Goal: Task Accomplishment & Management: Manage account settings

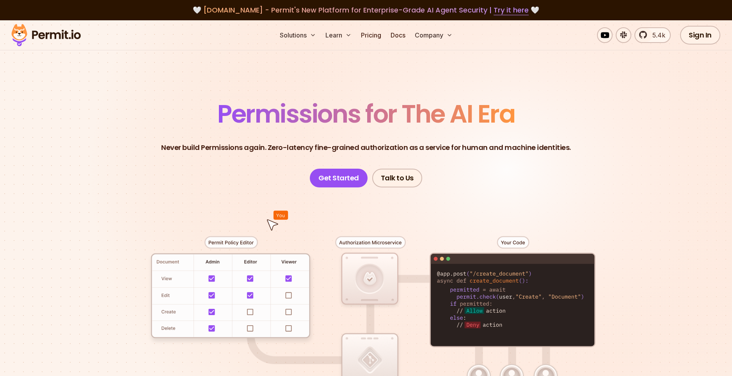
click at [705, 34] on link "Sign In" at bounding box center [700, 35] width 40 height 19
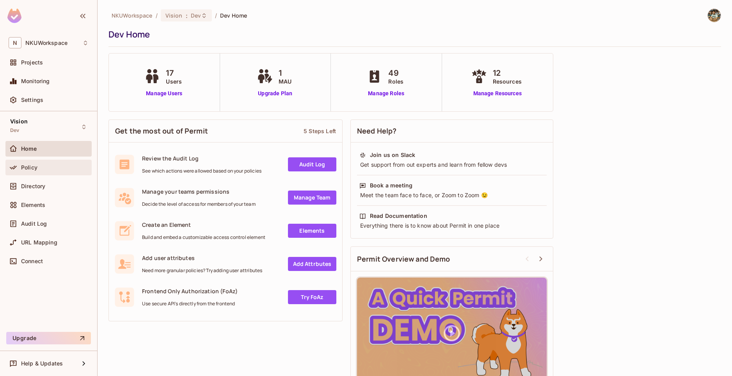
click at [43, 169] on div "Policy" at bounding box center [54, 167] width 67 height 6
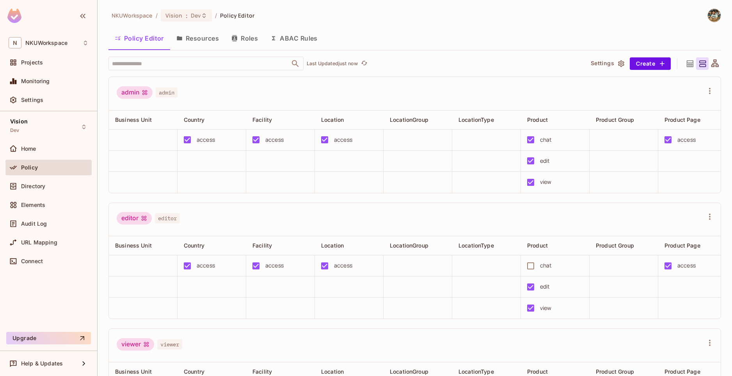
click at [192, 39] on button "Resources" at bounding box center [197, 37] width 55 height 19
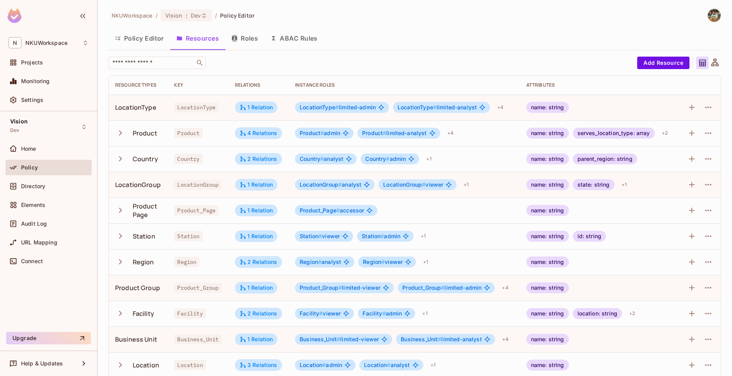
click at [251, 37] on button "Roles" at bounding box center [244, 37] width 39 height 19
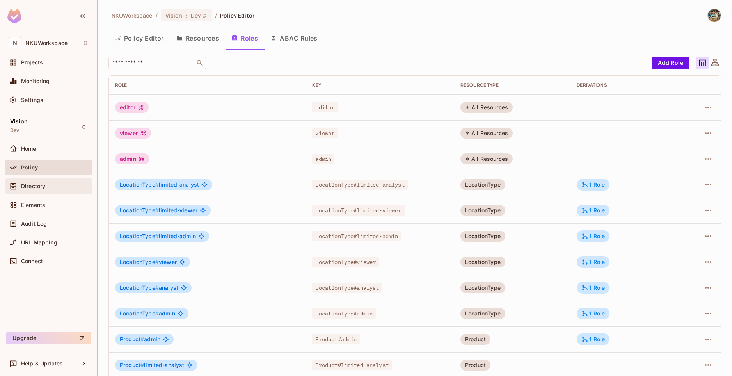
click at [62, 183] on div "Directory" at bounding box center [54, 186] width 67 height 6
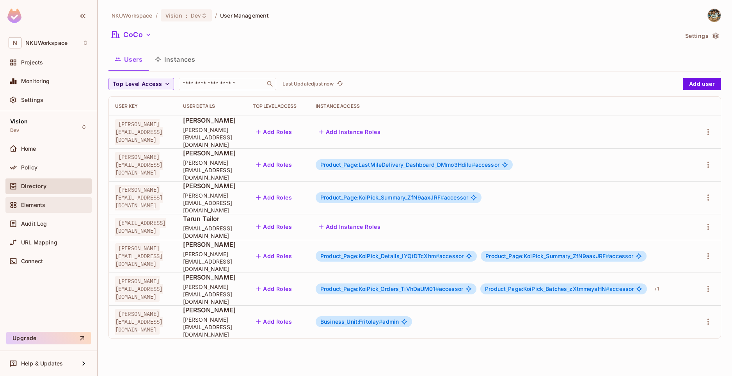
click at [61, 205] on div "Elements" at bounding box center [54, 205] width 67 height 6
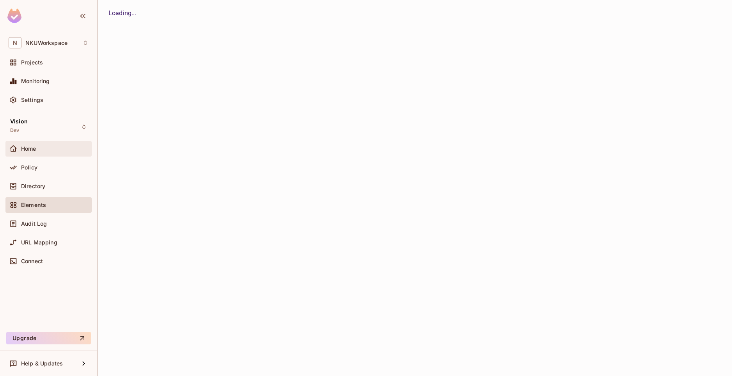
click at [43, 148] on div "Home" at bounding box center [54, 148] width 67 height 6
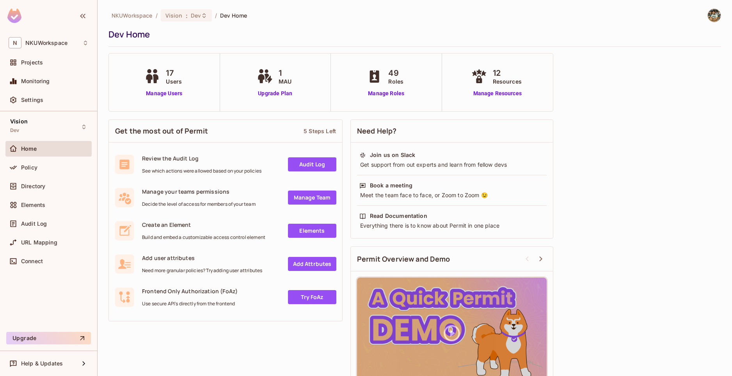
click at [196, 76] on div "17 Users Manage Users" at bounding box center [164, 82] width 111 height 58
click at [168, 92] on link "Manage Users" at bounding box center [163, 93] width 43 height 8
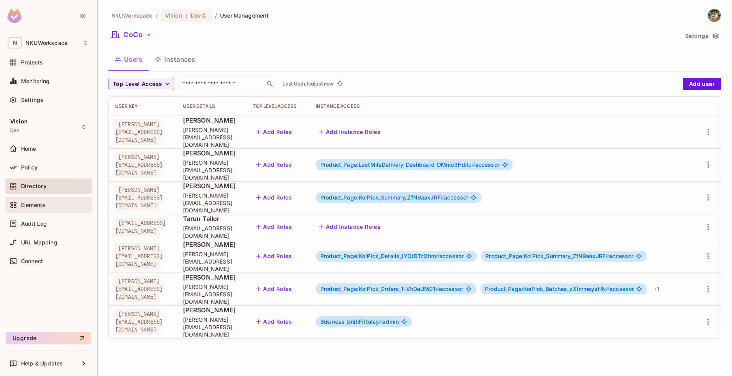
click at [57, 202] on div "Elements" at bounding box center [54, 205] width 67 height 6
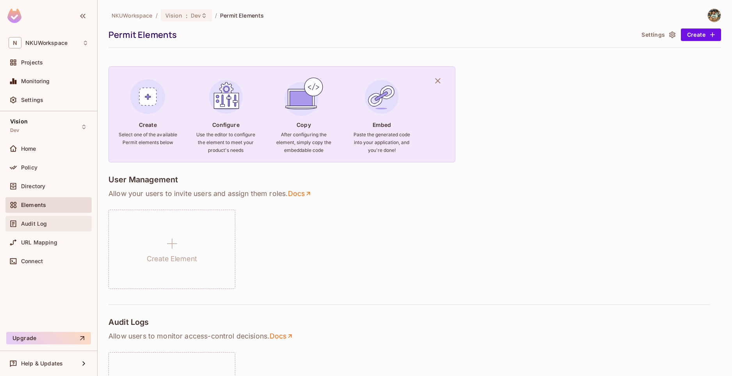
click at [57, 224] on div "Audit Log" at bounding box center [54, 223] width 67 height 6
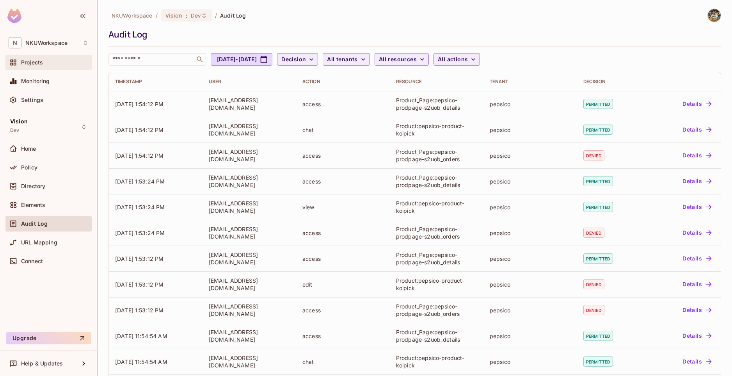
click at [62, 66] on div "Projects" at bounding box center [54, 62] width 67 height 6
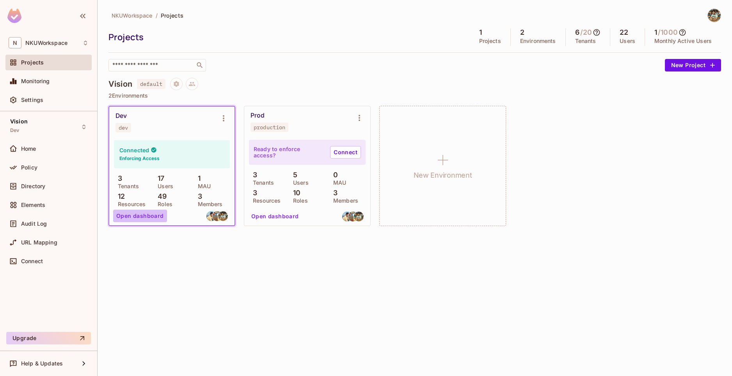
click at [141, 215] on button "Open dashboard" at bounding box center [140, 215] width 54 height 12
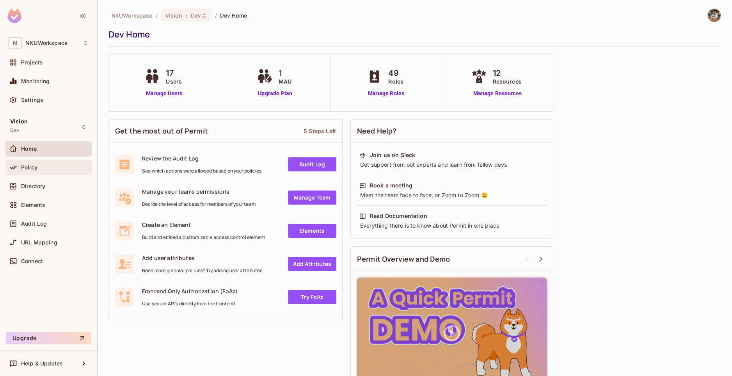
click at [72, 170] on div "Policy" at bounding box center [54, 167] width 67 height 6
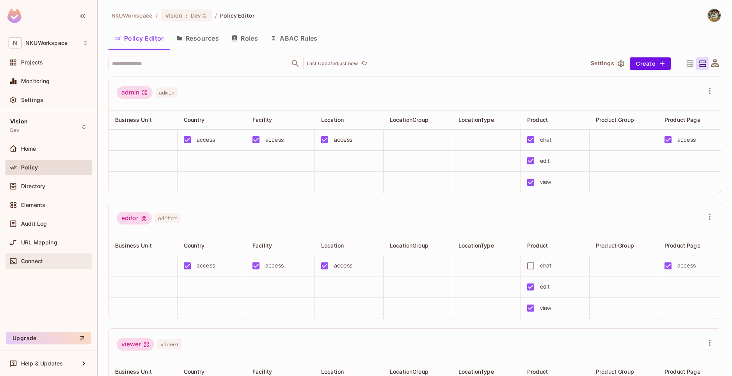
click at [51, 259] on div "Connect" at bounding box center [54, 261] width 67 height 6
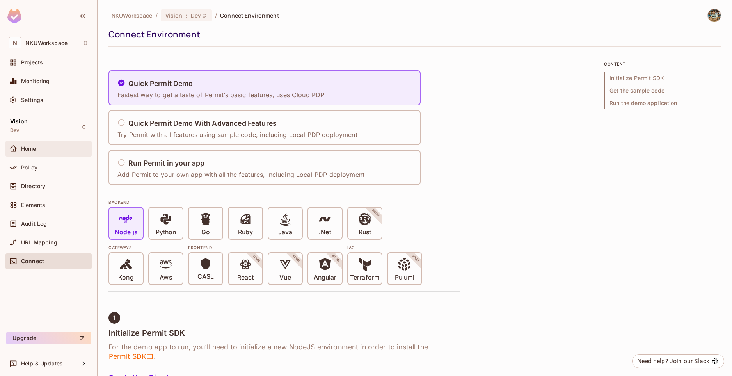
click at [65, 150] on div "Home" at bounding box center [54, 148] width 67 height 6
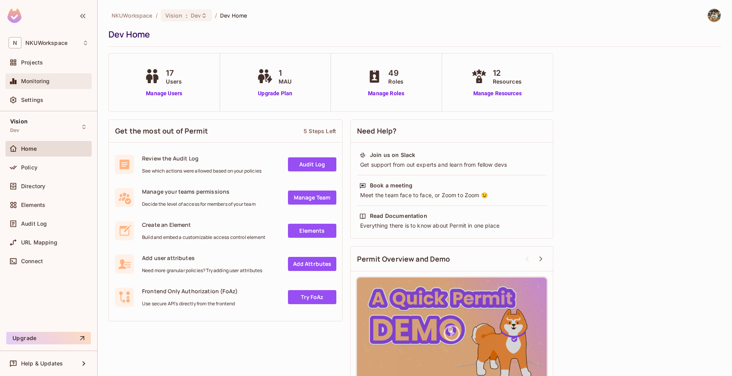
click at [69, 85] on div "Monitoring" at bounding box center [49, 80] width 80 height 9
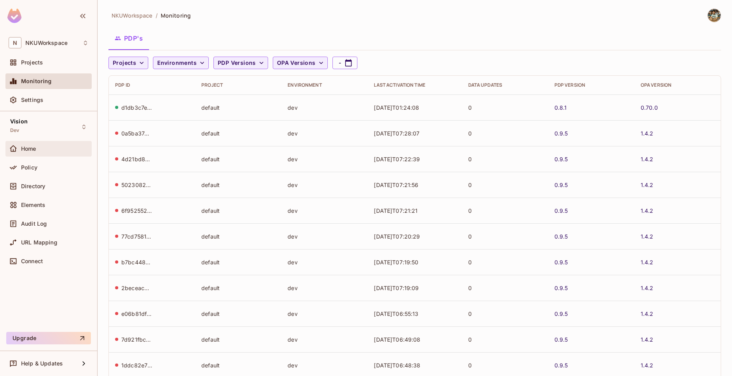
click at [72, 154] on div "Home" at bounding box center [48, 149] width 86 height 16
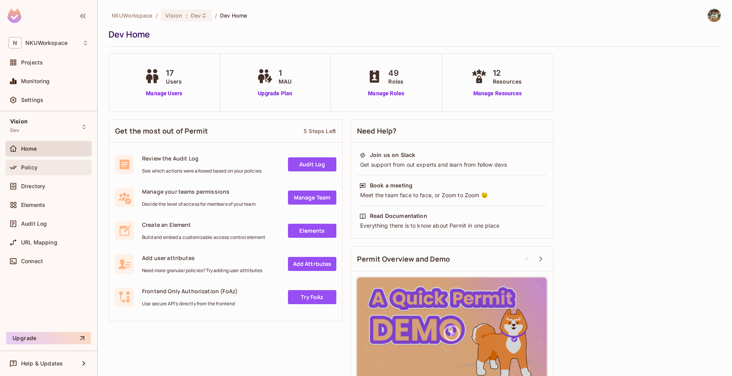
click at [58, 163] on div "Policy" at bounding box center [49, 167] width 80 height 9
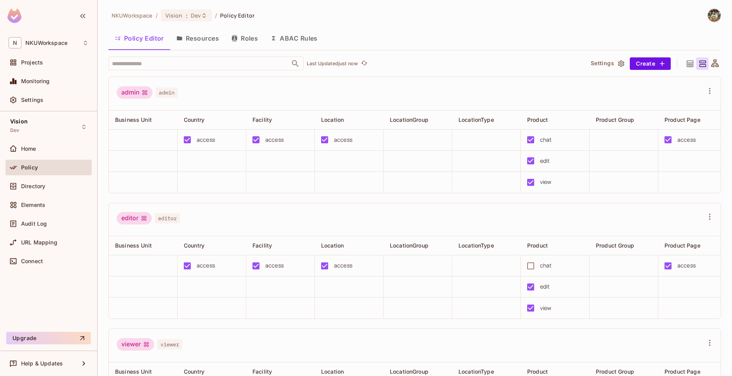
click at [186, 40] on button "Resources" at bounding box center [197, 37] width 55 height 19
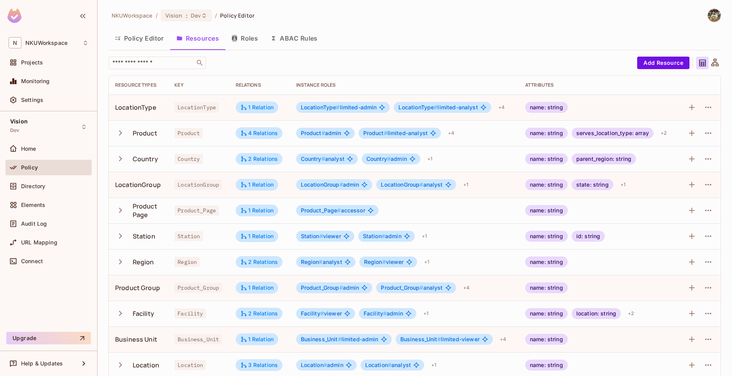
click at [248, 38] on button "Roles" at bounding box center [244, 37] width 39 height 19
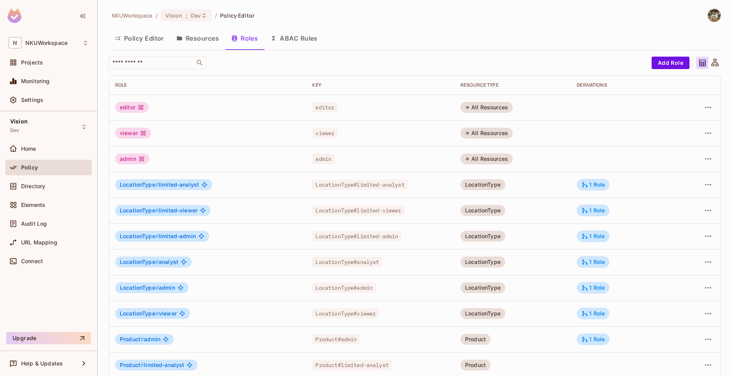
click at [301, 34] on button "ABAC Rules" at bounding box center [294, 37] width 60 height 19
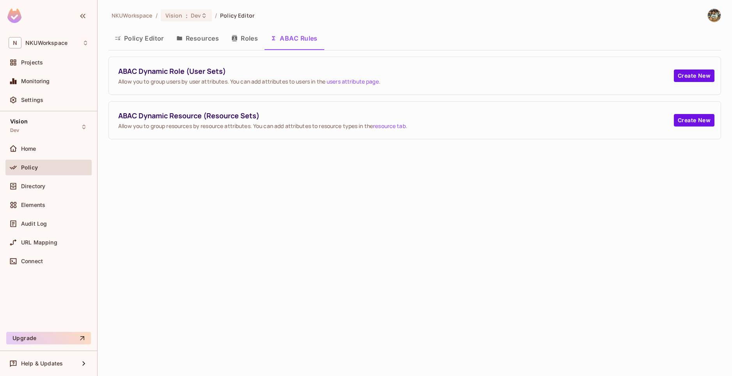
click at [138, 38] on button "Policy Editor" at bounding box center [139, 37] width 62 height 19
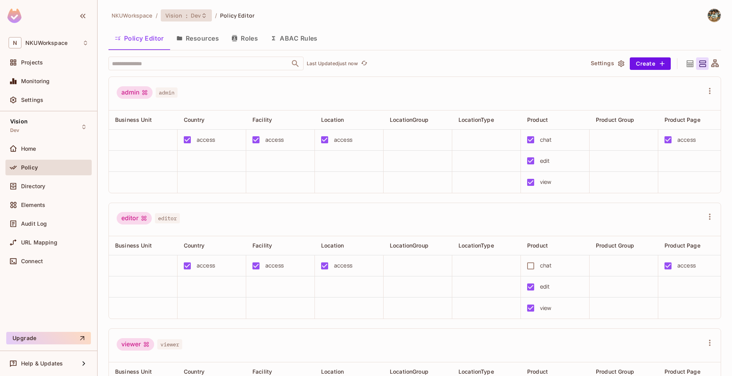
click at [193, 19] on div "Vision : Dev" at bounding box center [186, 15] width 51 height 12
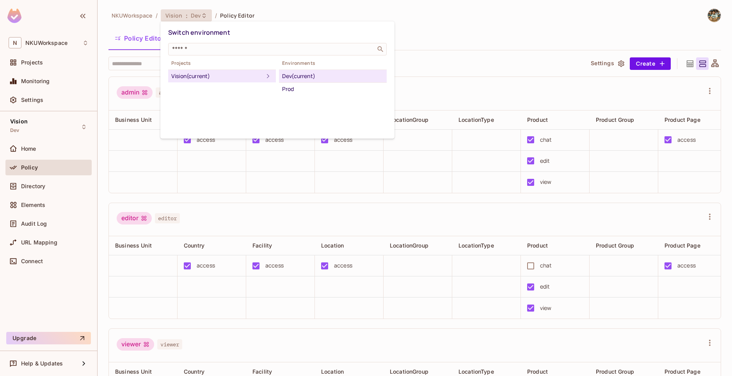
click at [301, 12] on div at bounding box center [366, 188] width 732 height 376
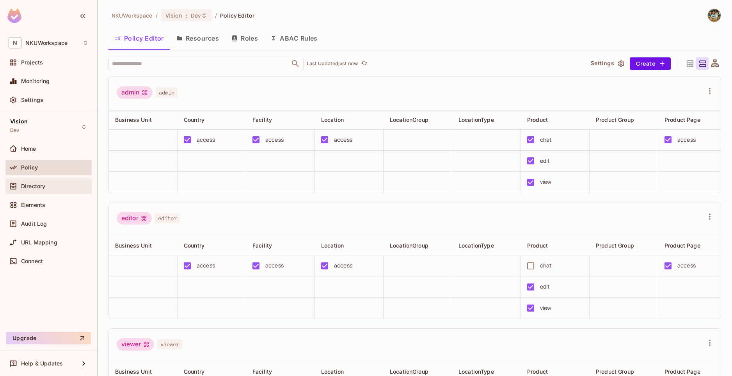
click at [57, 188] on div "Directory" at bounding box center [54, 186] width 67 height 6
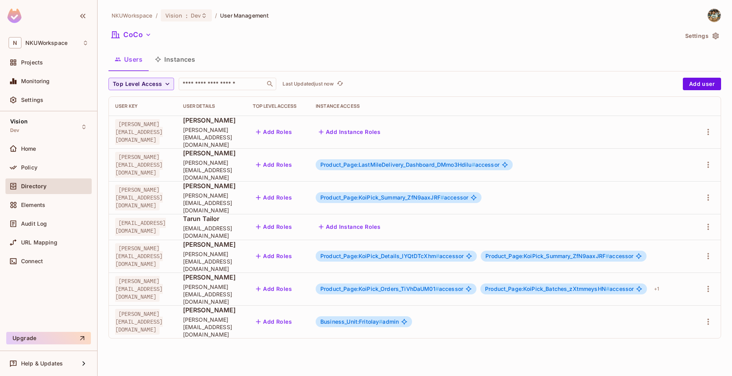
click at [174, 61] on button "Instances" at bounding box center [175, 59] width 53 height 19
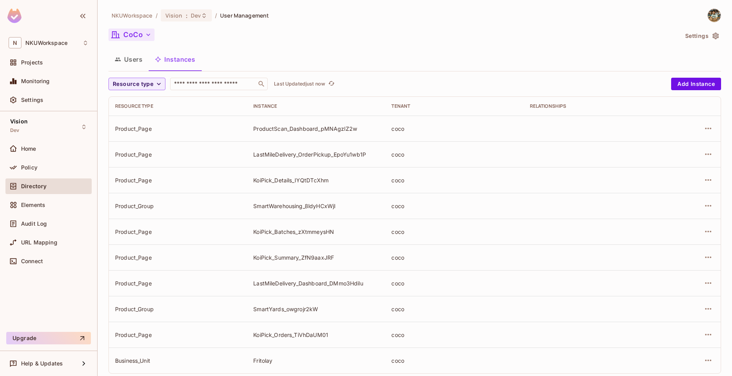
click at [147, 34] on icon "button" at bounding box center [148, 35] width 8 height 8
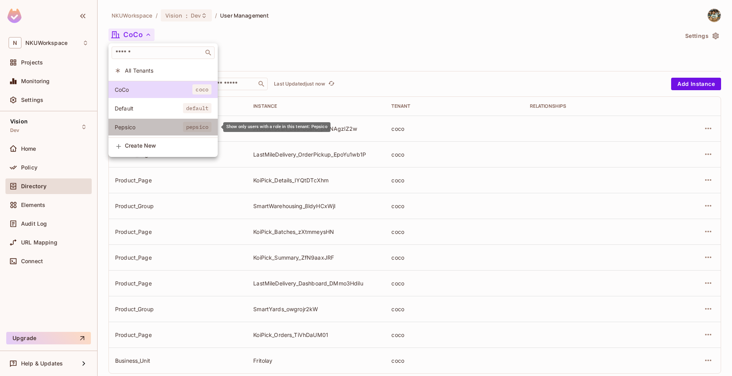
click at [145, 129] on span "Pepsico" at bounding box center [149, 126] width 68 height 7
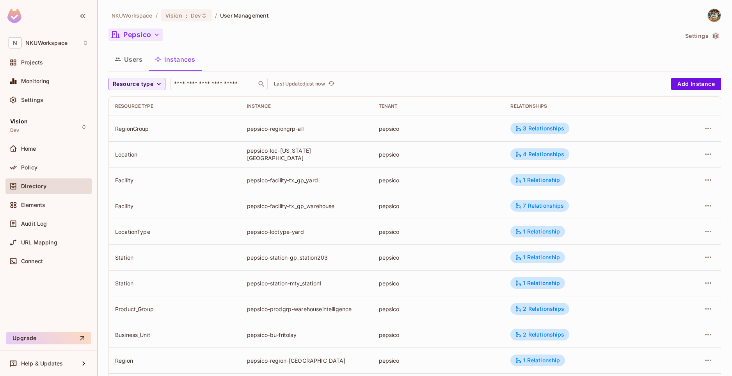
click at [128, 58] on button "Users" at bounding box center [128, 59] width 40 height 19
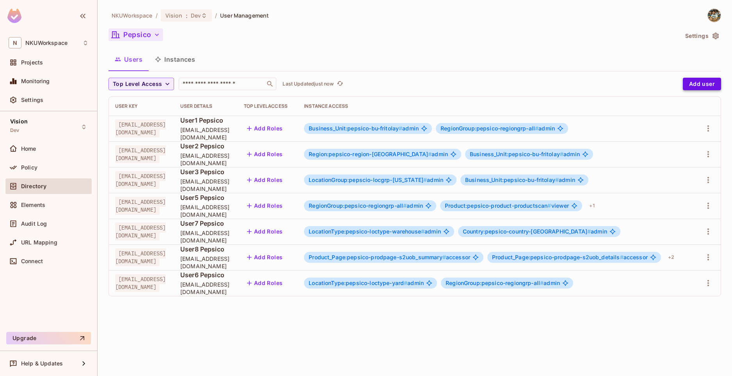
click at [708, 83] on button "Add user" at bounding box center [701, 84] width 38 height 12
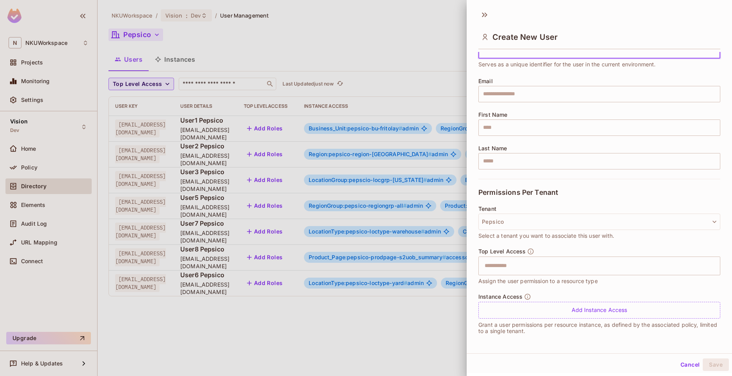
scroll to position [1, 0]
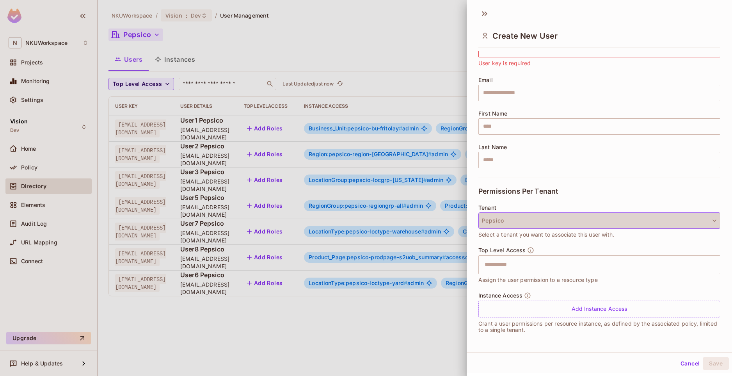
click at [541, 222] on button "Pepsico" at bounding box center [599, 220] width 242 height 16
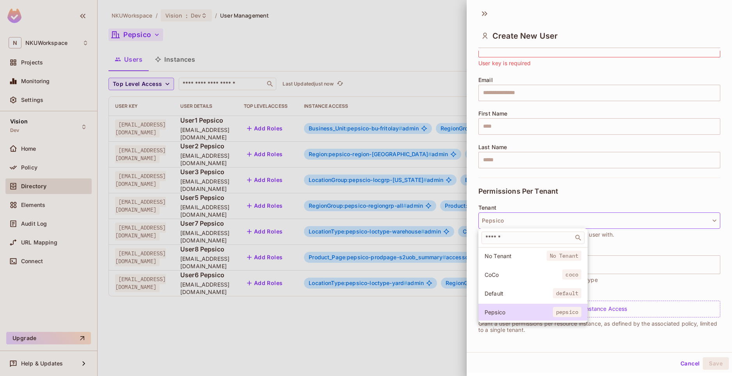
click at [541, 222] on div at bounding box center [366, 188] width 732 height 376
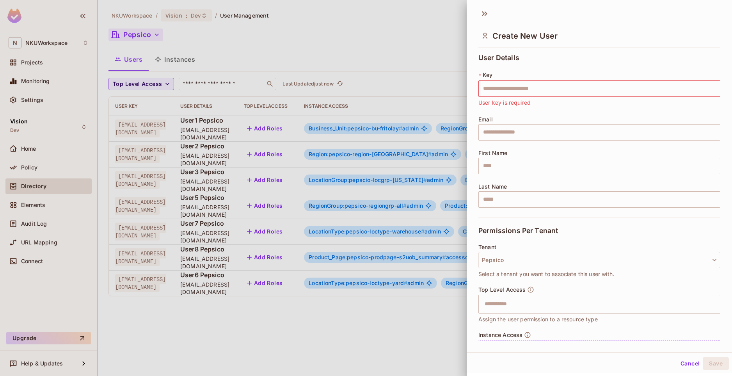
scroll to position [39, 0]
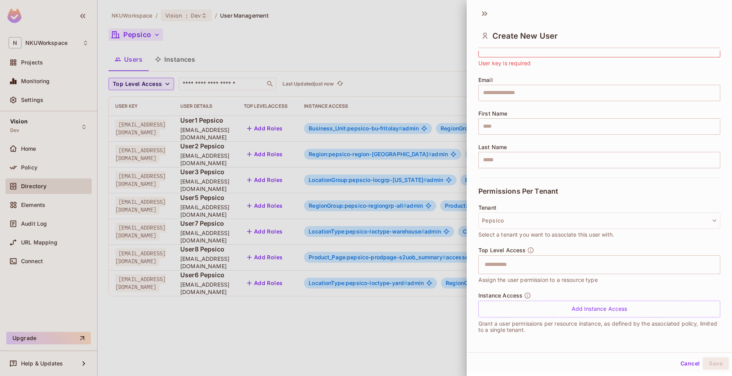
click at [328, 305] on div at bounding box center [366, 188] width 732 height 376
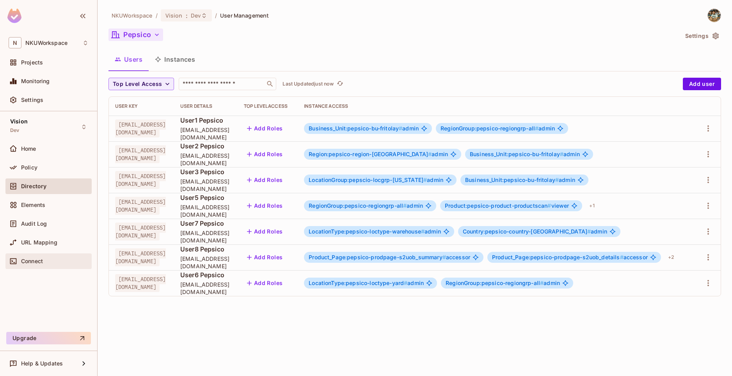
click at [65, 256] on div "Connect" at bounding box center [49, 260] width 80 height 9
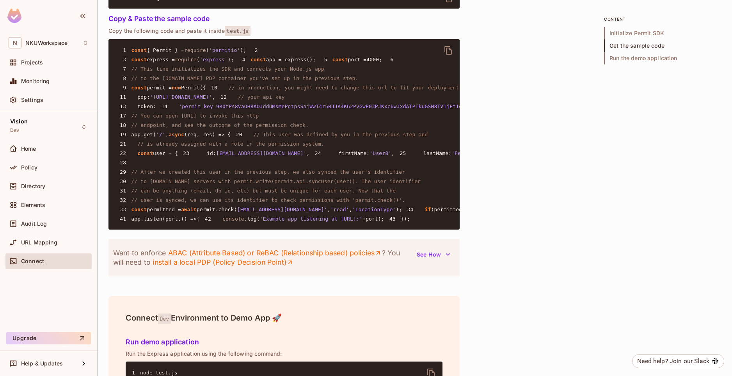
scroll to position [589, 0]
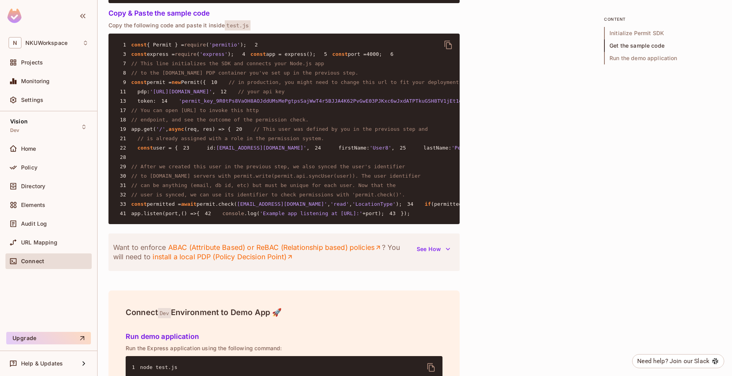
click at [447, 45] on icon "delete" at bounding box center [447, 44] width 9 height 9
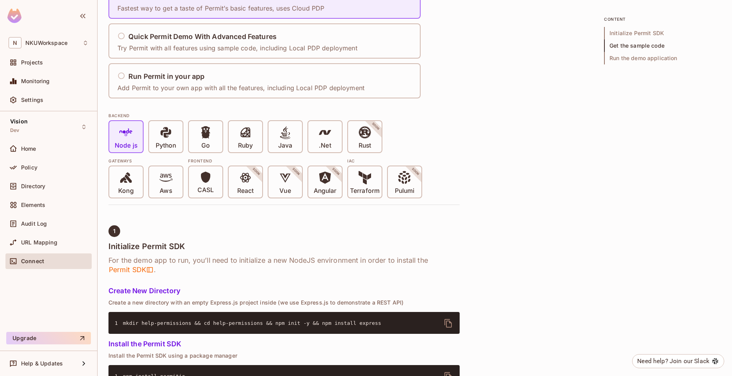
scroll to position [0, 0]
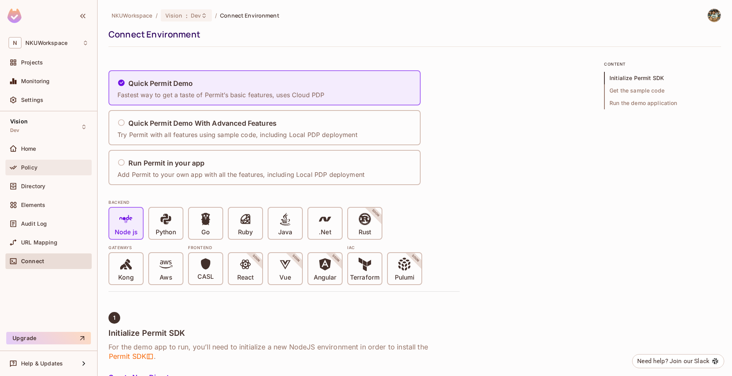
click at [41, 166] on div "Policy" at bounding box center [54, 167] width 67 height 6
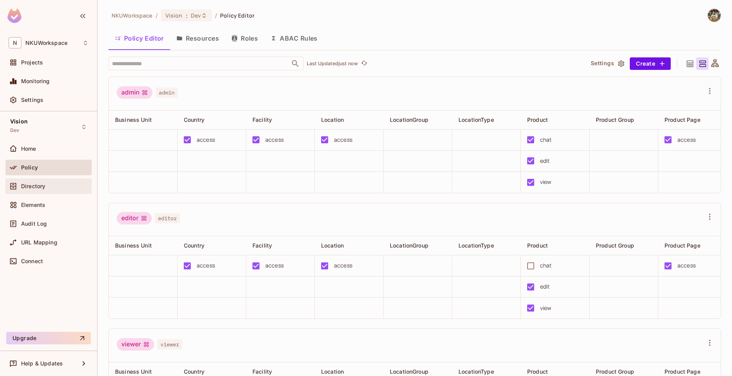
click at [47, 188] on div "Directory" at bounding box center [54, 186] width 67 height 6
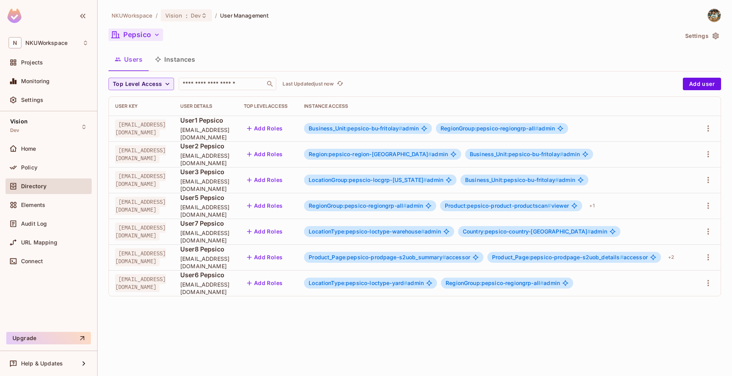
click at [158, 33] on icon "button" at bounding box center [157, 35] width 8 height 8
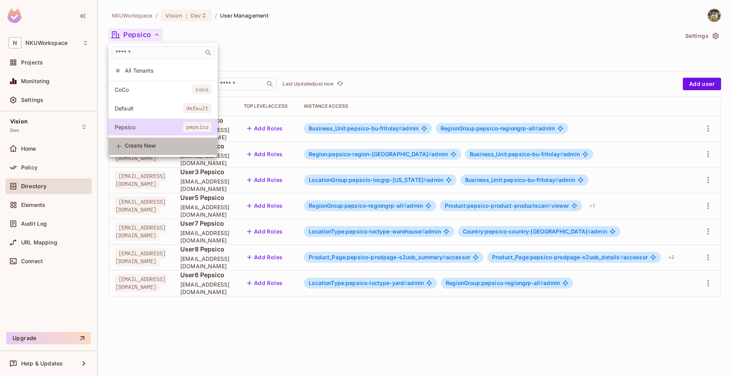
click at [148, 147] on span "Create New" at bounding box center [168, 145] width 87 height 6
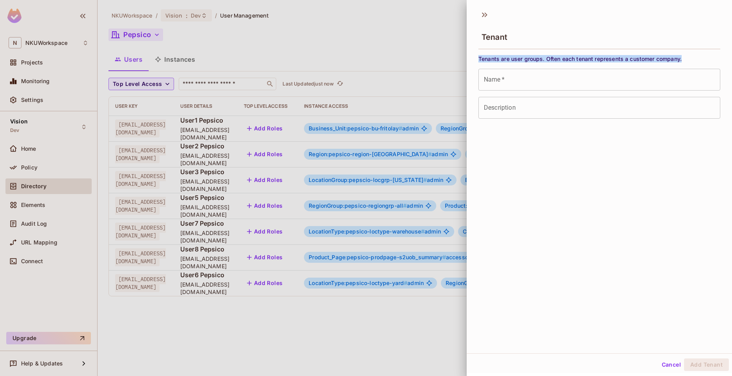
drag, startPoint x: 685, startPoint y: 58, endPoint x: 473, endPoint y: 60, distance: 212.1
click at [473, 60] on div "Tenants are user groups. Often each tenant represents a customer company. Name …" at bounding box center [598, 85] width 265 height 67
copy span "Tenants are user groups. Often each tenant represents a customer company."
